Goal: Information Seeking & Learning: Find specific page/section

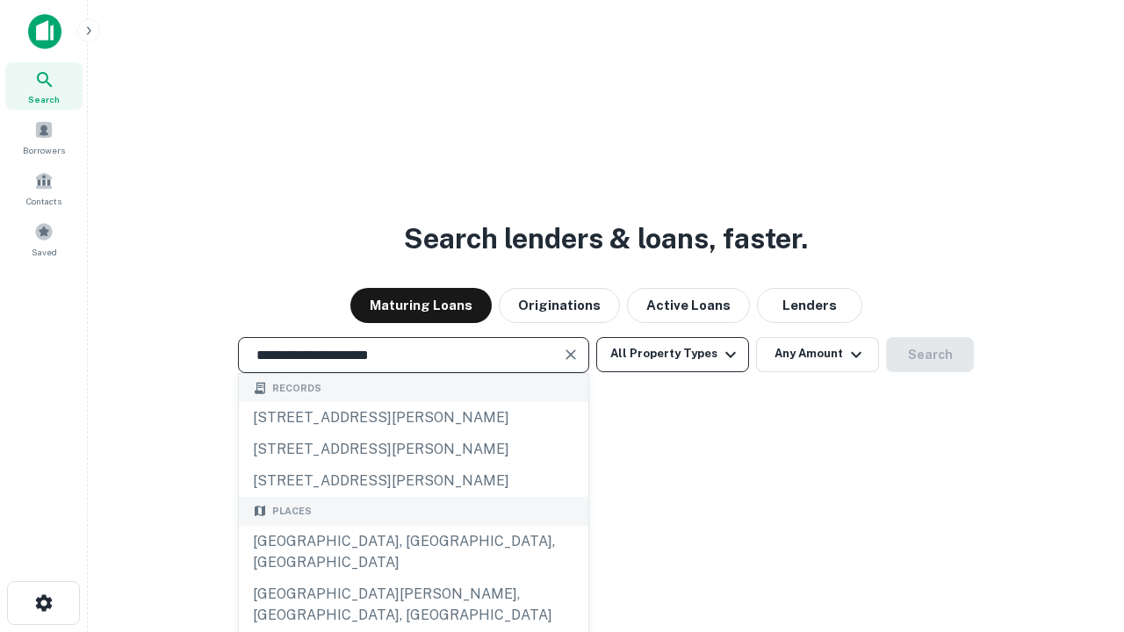
click at [413, 578] on div "[GEOGRAPHIC_DATA], [GEOGRAPHIC_DATA], [GEOGRAPHIC_DATA]" at bounding box center [413, 552] width 349 height 53
type input "**********"
click at [672, 354] on button "All Property Types" at bounding box center [672, 354] width 153 height 35
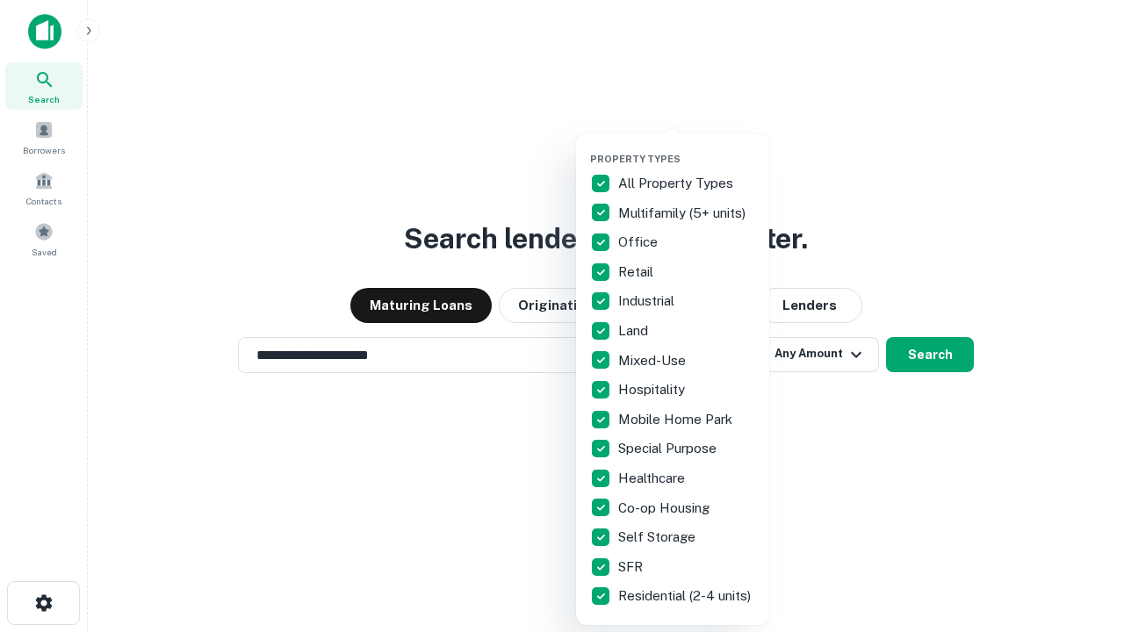
click at [686, 147] on button "button" at bounding box center [686, 147] width 193 height 1
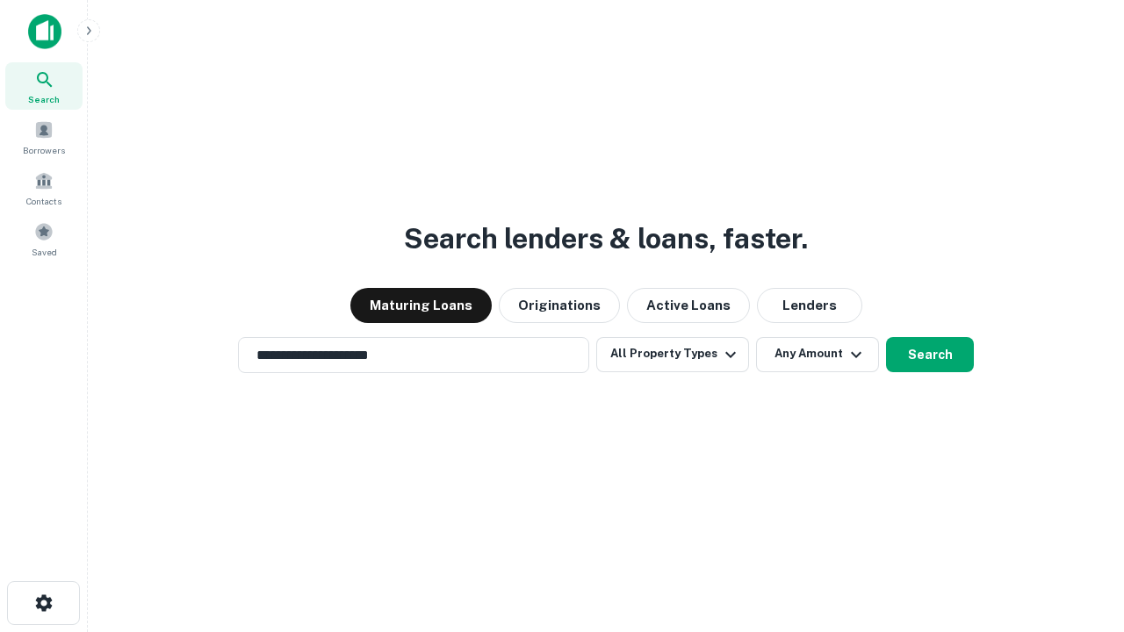
scroll to position [27, 0]
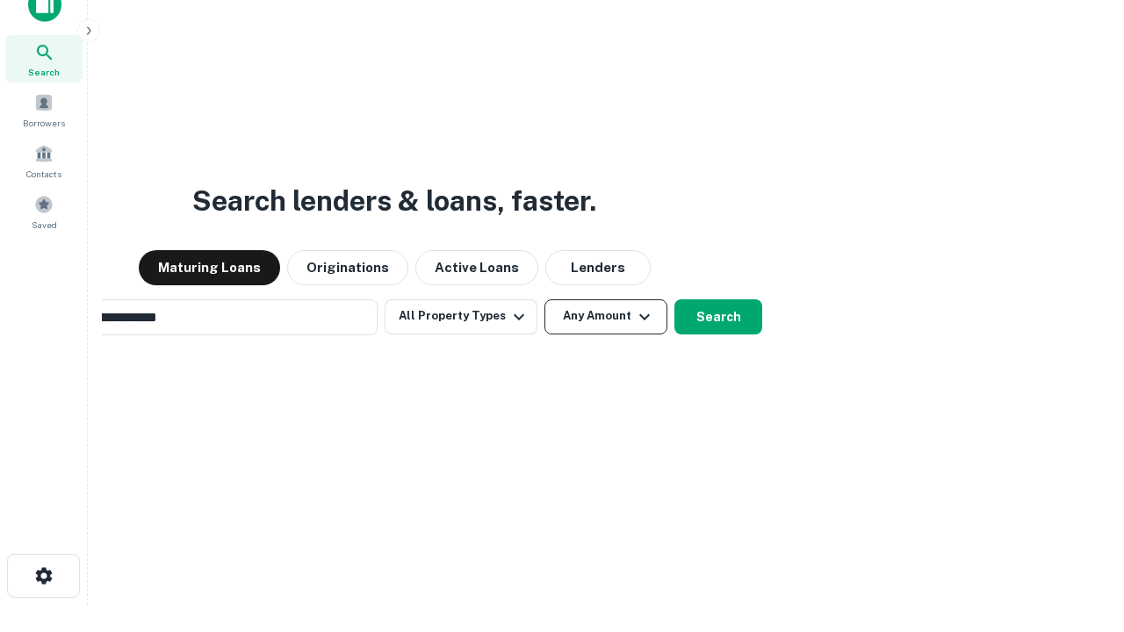
click at [544, 299] on button "Any Amount" at bounding box center [605, 316] width 123 height 35
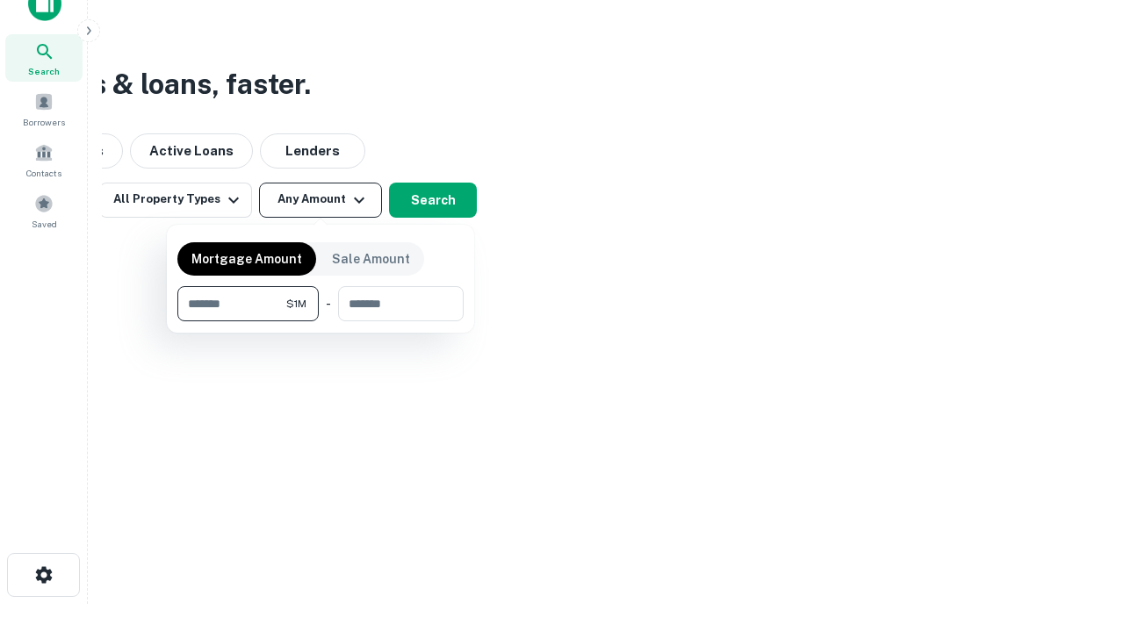
type input "*******"
click at [320, 321] on button "button" at bounding box center [320, 321] width 286 height 1
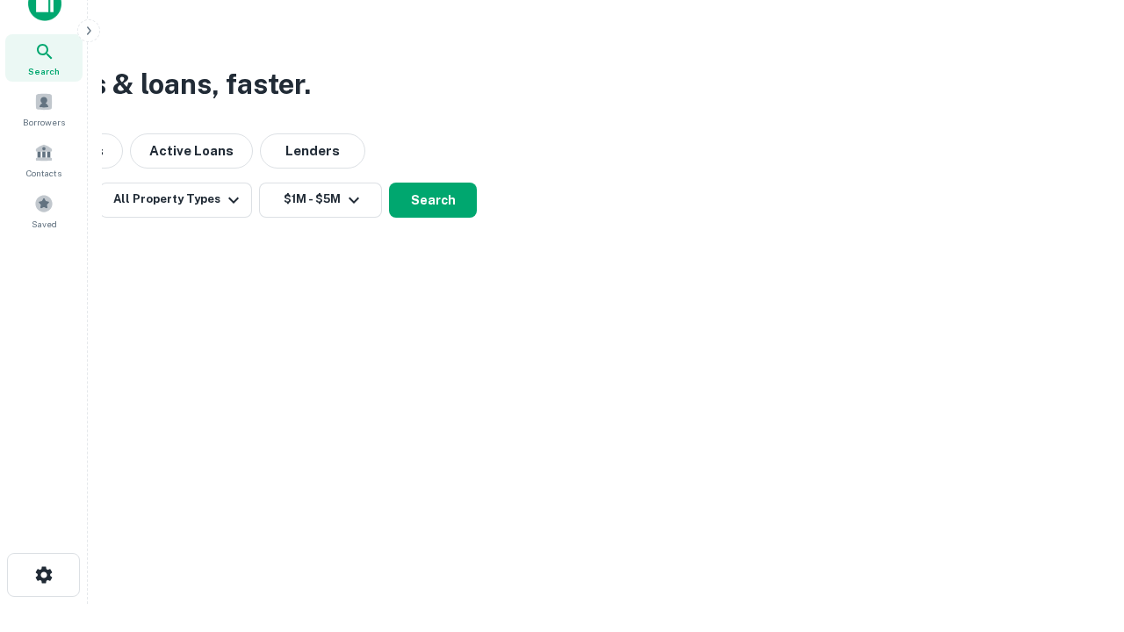
scroll to position [27, 0]
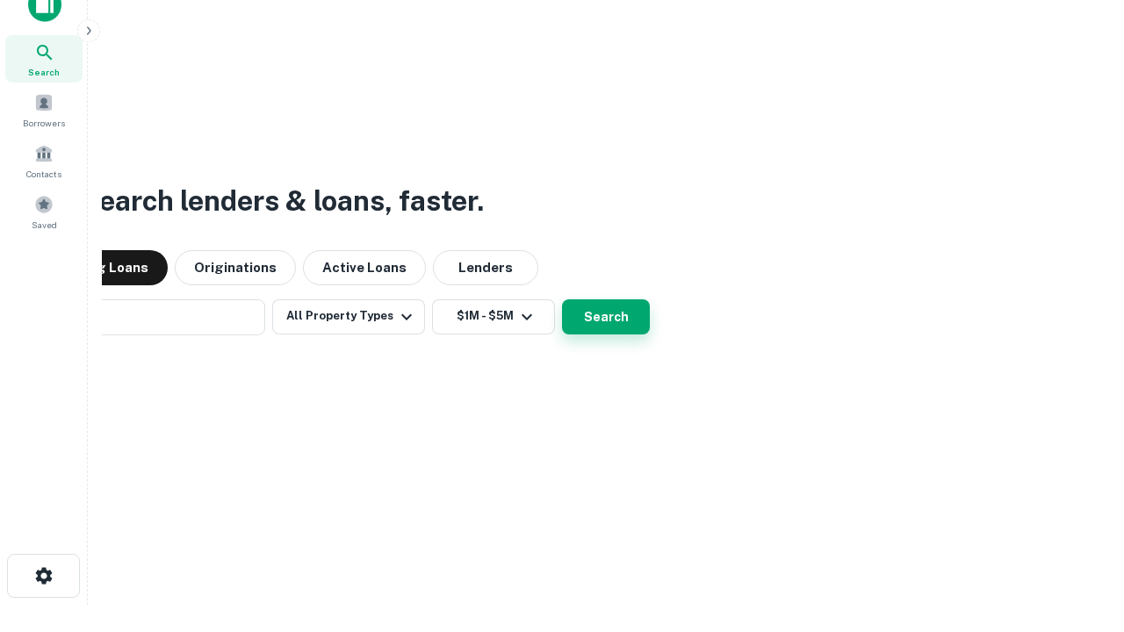
click at [562, 299] on button "Search" at bounding box center [606, 316] width 88 height 35
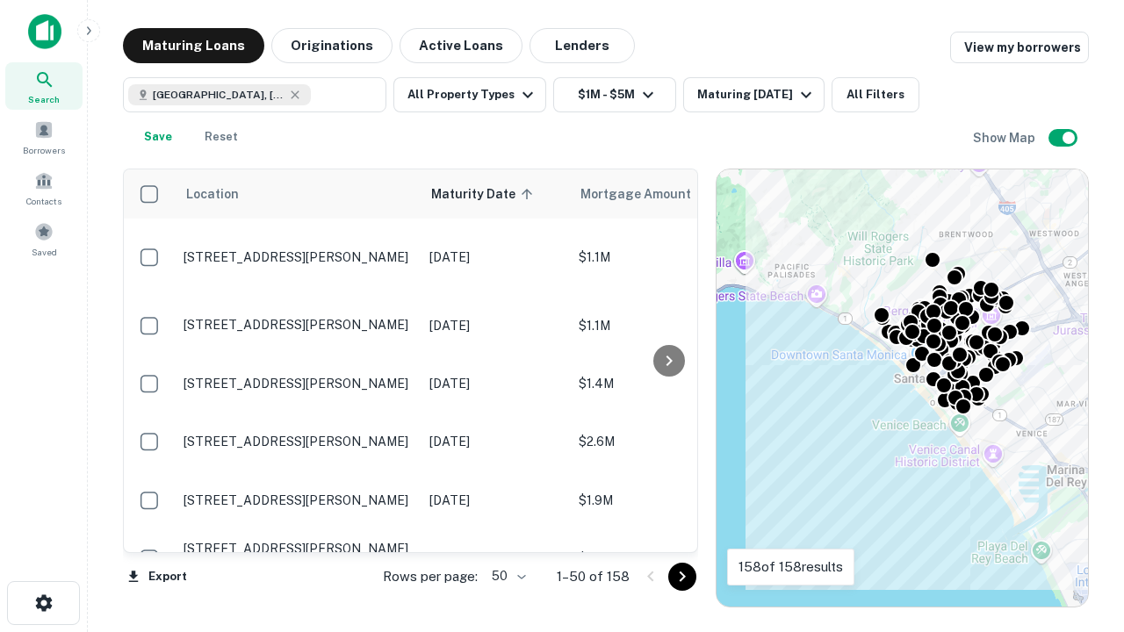
click at [506, 576] on body "Search Borrowers Contacts Saved Maturing Loans Originations Active Loans Lender…" at bounding box center [562, 316] width 1124 height 632
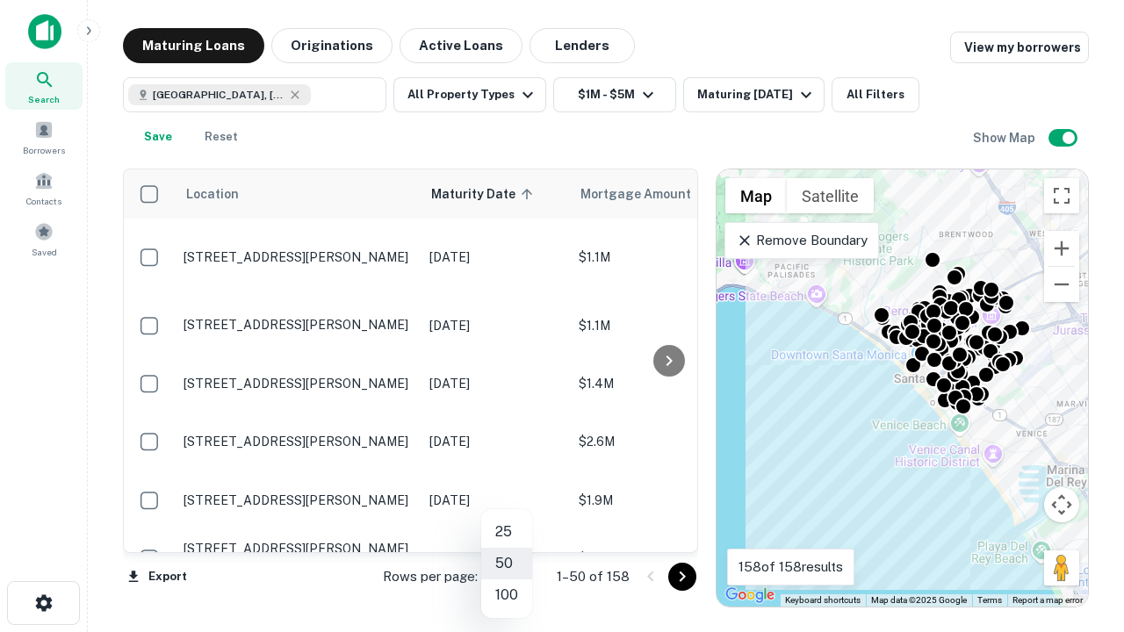
click at [506, 532] on li "25" at bounding box center [506, 532] width 51 height 32
